Goal: Task Accomplishment & Management: Manage account settings

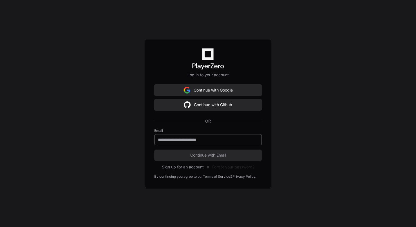
click at [179, 140] on input "email" at bounding box center [208, 140] width 100 height 6
type input "**********"
click at [154, 149] on button "Continue with Email" at bounding box center [208, 154] width 108 height 11
click at [218, 154] on span "Continue with Email" at bounding box center [208, 155] width 108 height 6
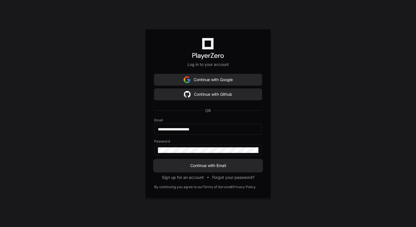
click at [206, 163] on span "Continue with Email" at bounding box center [208, 166] width 108 height 6
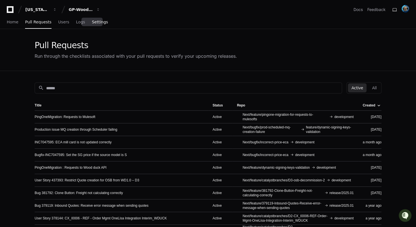
click at [97, 23] on span "Settings" at bounding box center [100, 21] width 16 height 3
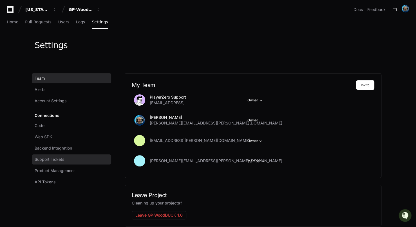
click at [55, 157] on span "Support Tickets" at bounding box center [50, 160] width 30 height 6
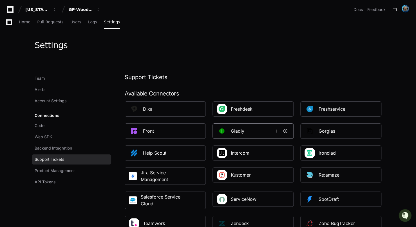
scroll to position [47, 0]
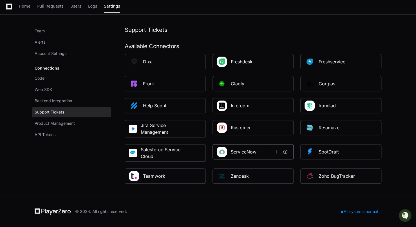
click at [244, 153] on div "ServiceNow" at bounding box center [244, 151] width 26 height 7
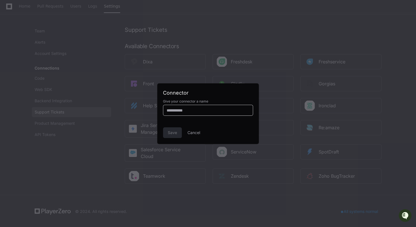
click at [189, 110] on input at bounding box center [208, 111] width 83 height 6
type input "****"
click at [171, 131] on span "Save" at bounding box center [172, 133] width 9 height 6
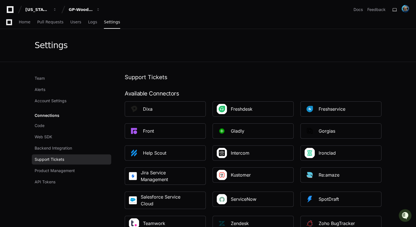
scroll to position [47, 0]
